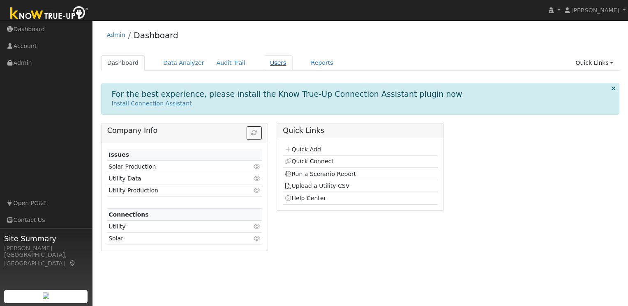
click at [274, 65] on link "Users" at bounding box center [278, 62] width 29 height 15
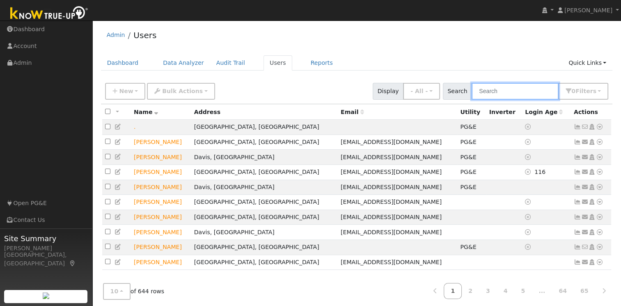
click at [507, 92] on input "text" at bounding box center [515, 91] width 87 height 17
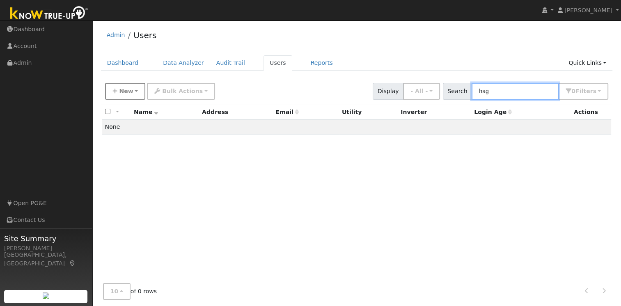
type input "hag"
click at [132, 92] on button "New" at bounding box center [125, 91] width 41 height 17
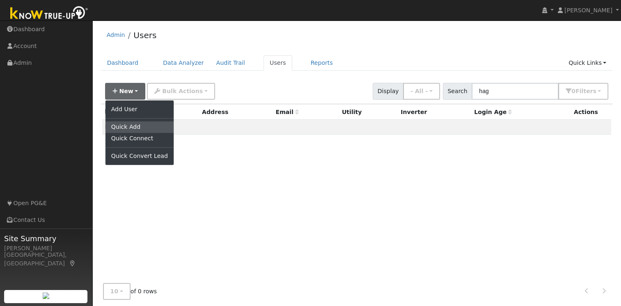
click at [130, 127] on link "Quick Add" at bounding box center [140, 128] width 68 height 12
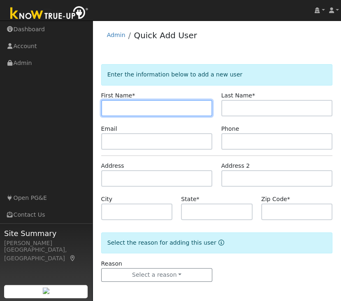
click at [143, 103] on input "text" at bounding box center [156, 108] width 111 height 16
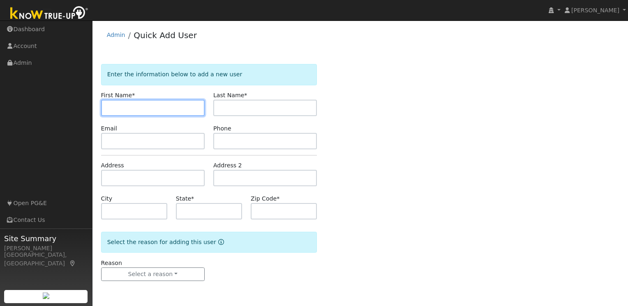
paste input "[PERSON_NAME] & [PERSON_NAME]"
drag, startPoint x: 147, startPoint y: 107, endPoint x: 104, endPoint y: 108, distance: 42.3
click at [104, 108] on input "Jason Hagen & Mathew Whitaker" at bounding box center [153, 108] width 104 height 16
drag, startPoint x: 162, startPoint y: 108, endPoint x: 133, endPoint y: 107, distance: 29.6
click at [133, 107] on input "[PERSON_NAME]" at bounding box center [153, 108] width 104 height 16
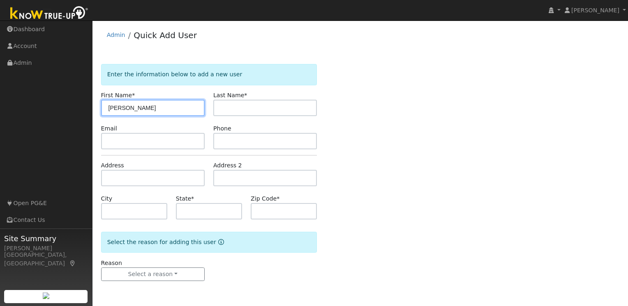
type input "Mathew"
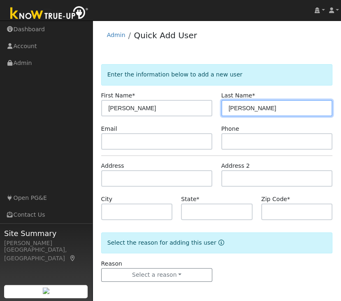
type input "Whitaker"
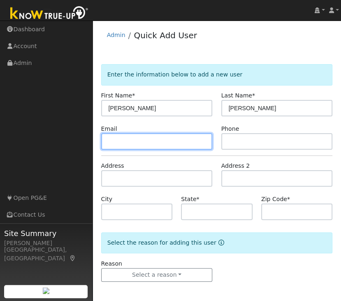
click at [147, 138] on input "text" at bounding box center [156, 141] width 111 height 16
paste input "[EMAIL_ADDRESS][DOMAIN_NAME]"
type input "[EMAIL_ADDRESS][DOMAIN_NAME]"
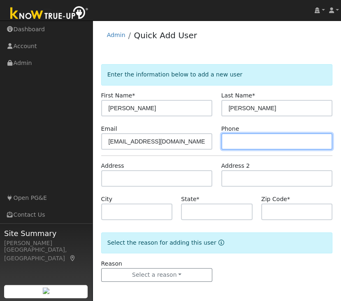
drag, startPoint x: 247, startPoint y: 133, endPoint x: 247, endPoint y: 139, distance: 6.6
click at [246, 133] on input "text" at bounding box center [276, 141] width 111 height 16
paste input "916-640-3785"
type input "916-640-3785"
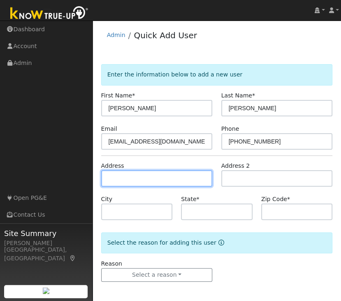
click at [161, 174] on input "text" at bounding box center [156, 178] width 111 height 16
paste input "712 Annemarie Wy, Isleton, CA 95641"
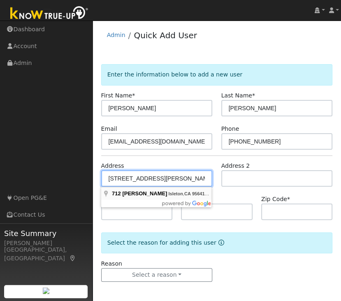
type input "712 Annemarie Way"
type input "Isleton"
type input "CA"
type input "95641"
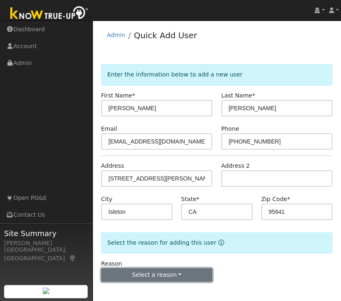
click at [143, 276] on button "Select a reason" at bounding box center [156, 275] width 111 height 14
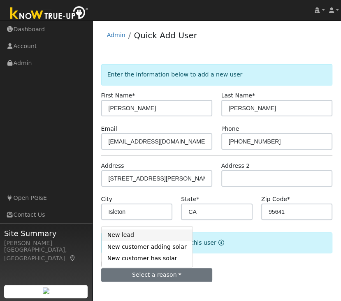
click at [134, 237] on link "New lead" at bounding box center [146, 235] width 91 height 12
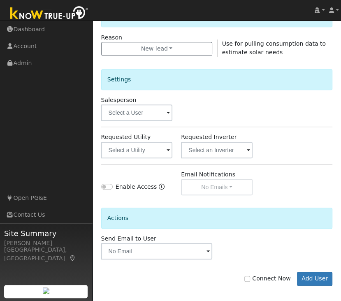
scroll to position [230, 0]
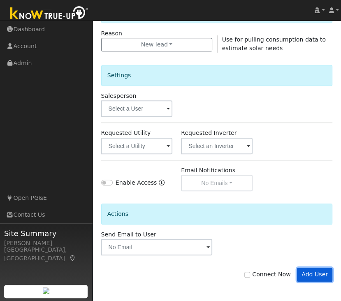
click at [311, 274] on button "Add User" at bounding box center [315, 274] width 36 height 14
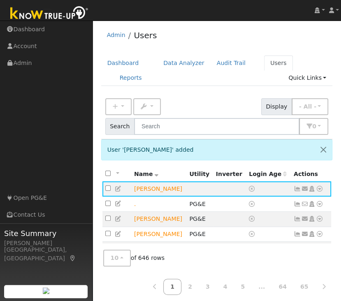
click at [312, 190] on icon at bounding box center [311, 189] width 7 height 6
